Goal: Register for event/course

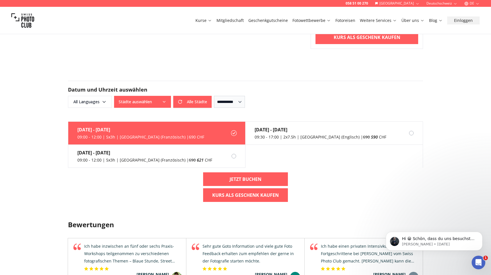
scroll to position [327, 0]
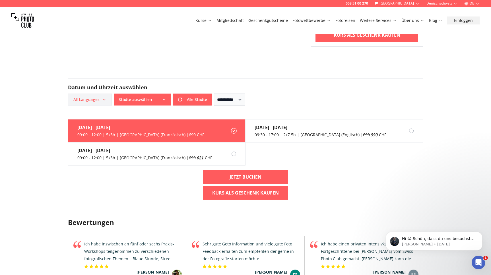
click at [104, 100] on icon "button" at bounding box center [104, 99] width 3 height 1
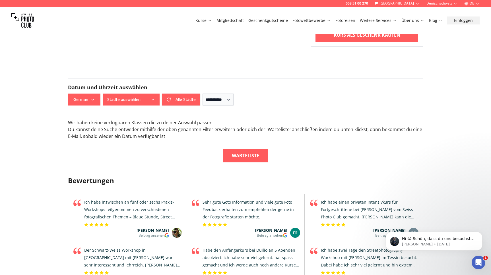
click at [155, 151] on div "Warteliste" at bounding box center [245, 156] width 355 height 14
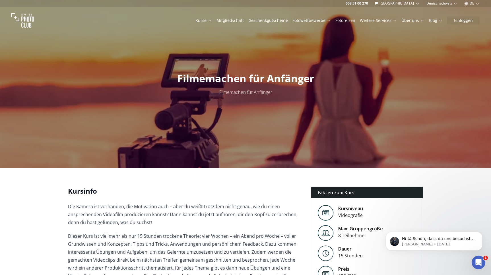
scroll to position [0, 0]
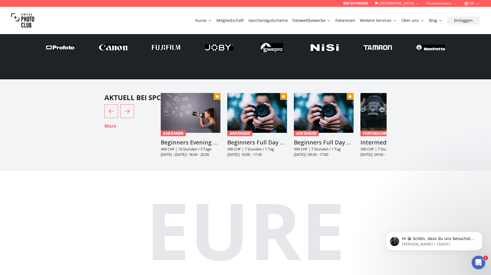
scroll to position [1353, 0]
click at [253, 139] on h3 "Beginners Full Day Photography Course" at bounding box center [257, 143] width 60 height 8
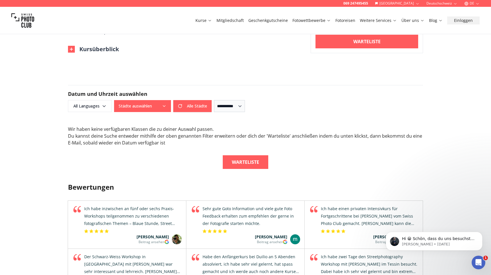
scroll to position [394, 0]
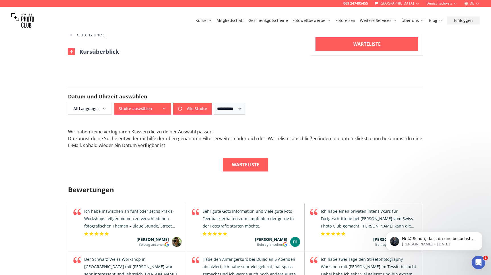
click at [165, 106] on icon "button" at bounding box center [164, 108] width 5 height 5
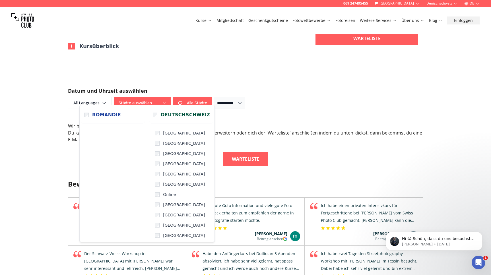
scroll to position [397, 0]
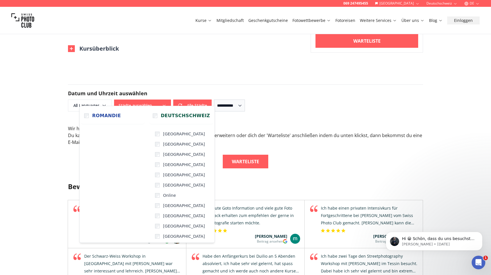
click at [187, 85] on div "**********" at bounding box center [245, 98] width 355 height 27
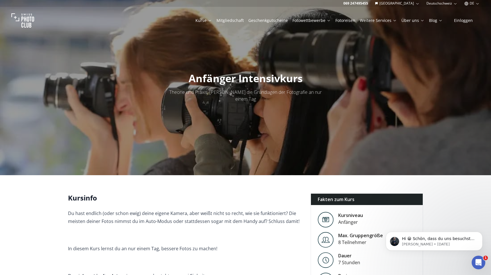
scroll to position [0, 0]
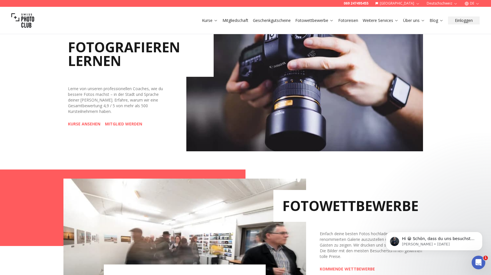
scroll to position [252, 0]
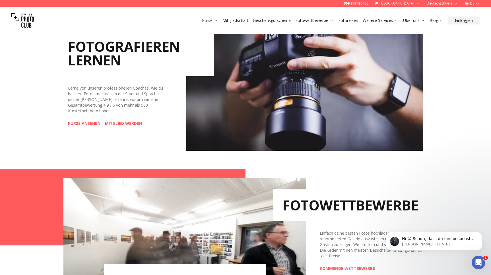
click at [95, 125] on link "KURSE ANSEHEN" at bounding box center [84, 124] width 32 height 6
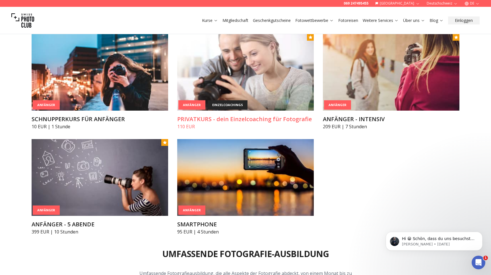
scroll to position [307, 0]
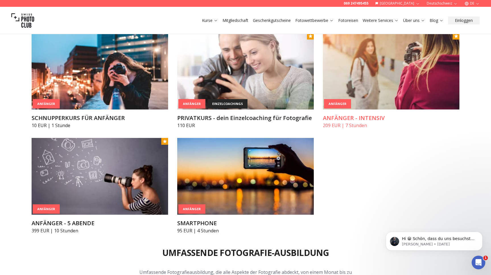
click at [357, 120] on h3 "ANFÄNGER - INTENSIV" at bounding box center [391, 118] width 137 height 8
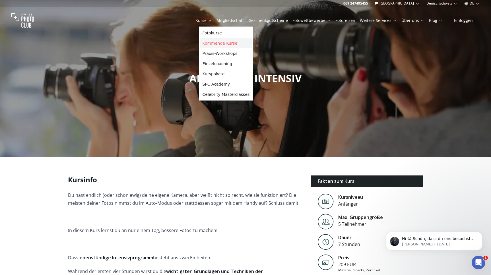
click at [215, 45] on link "Kommende Kurse" at bounding box center [226, 43] width 52 height 10
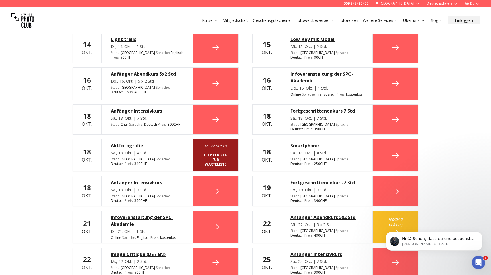
scroll to position [197, 0]
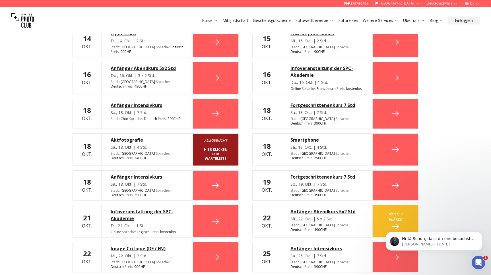
click at [332, 102] on div "Fortgeschrittenenkurs 7 Std" at bounding box center [327, 105] width 73 height 7
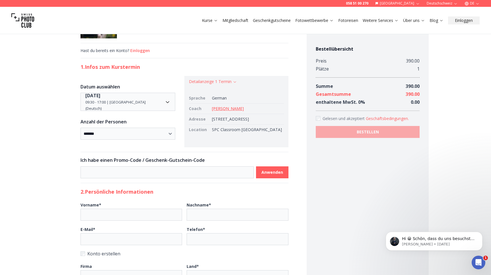
scroll to position [31, 0]
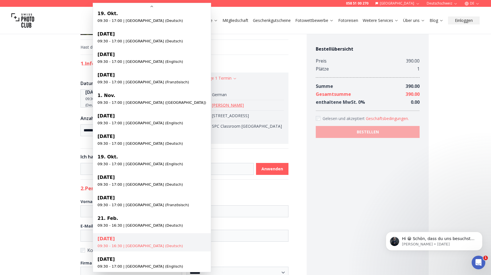
scroll to position [43, 0]
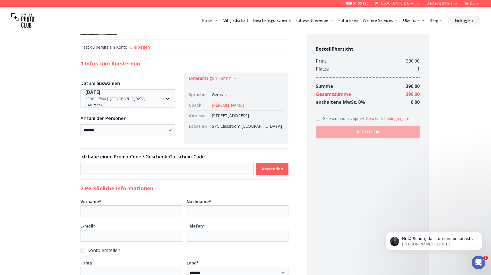
click at [70, 129] on html "**********" at bounding box center [245, 276] width 491 height 614
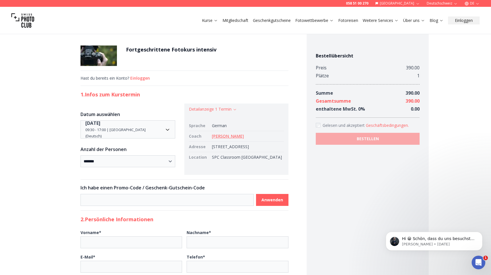
scroll to position [0, 0]
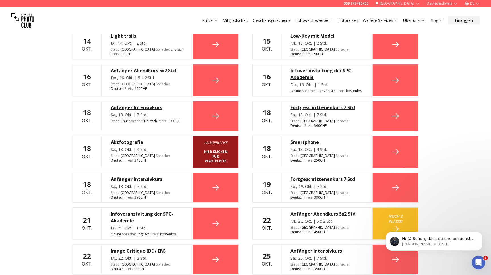
scroll to position [196, 0]
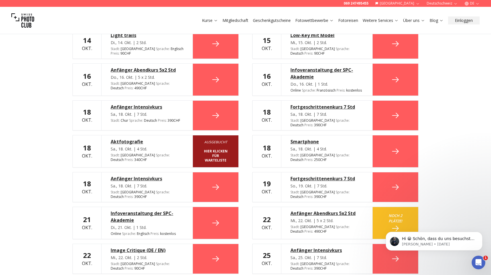
click at [306, 104] on div "Fortgeschrittenenkurs 7 Std" at bounding box center [327, 107] width 73 height 7
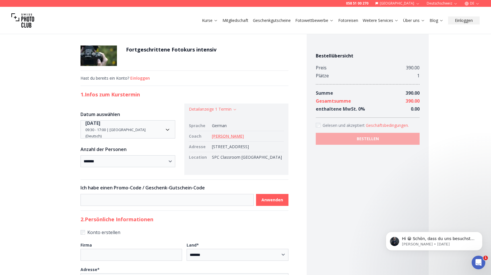
click at [113, 56] on img at bounding box center [99, 56] width 36 height 20
click at [166, 50] on h1 "Fortgeschrittene Fotokurs intensiv" at bounding box center [171, 50] width 91 height 8
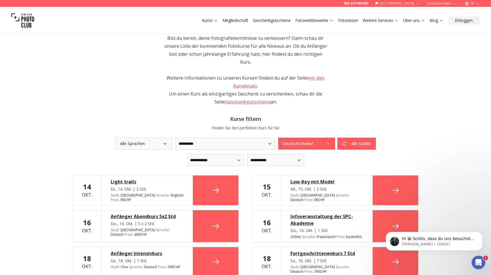
scroll to position [49, 0]
click at [244, 77] on link "mit den Kursdetails" at bounding box center [279, 82] width 92 height 14
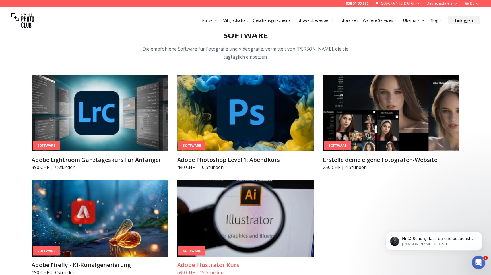
scroll to position [1909, 0]
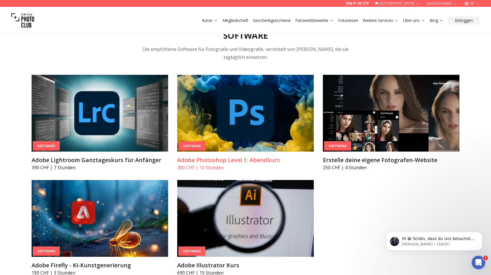
click at [234, 156] on h3 "Adobe Photoshop Level 1: Abendkurs" at bounding box center [245, 160] width 137 height 8
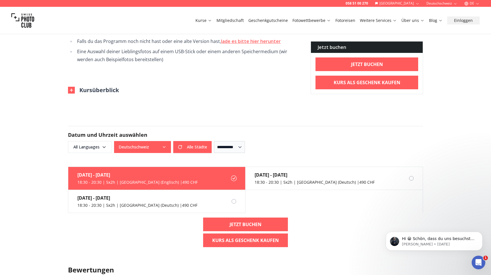
scroll to position [358, 0]
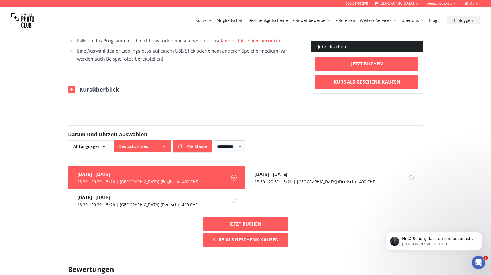
click at [72, 90] on img at bounding box center [71, 89] width 7 height 7
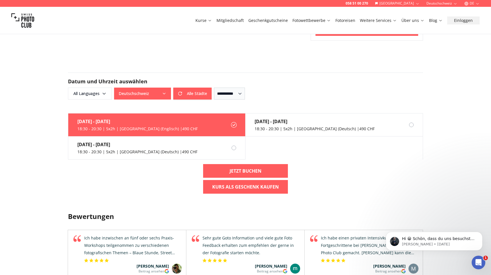
scroll to position [540, 0]
